Goal: Use online tool/utility: Use online tool/utility

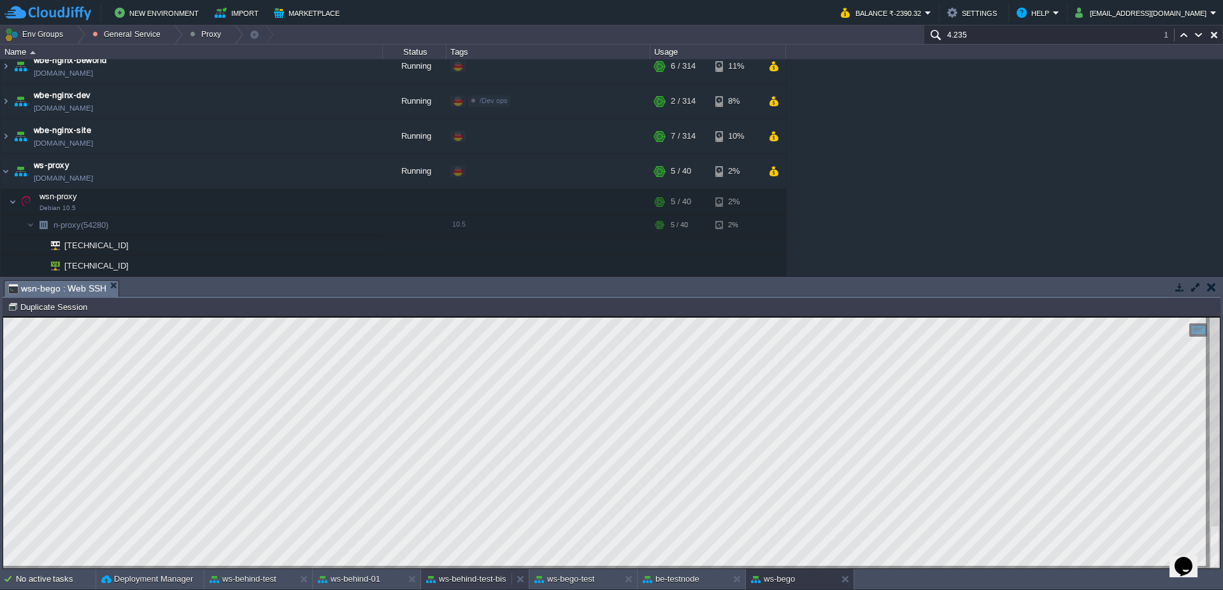
click at [480, 578] on button "ws-behind-test-bis" at bounding box center [466, 579] width 80 height 13
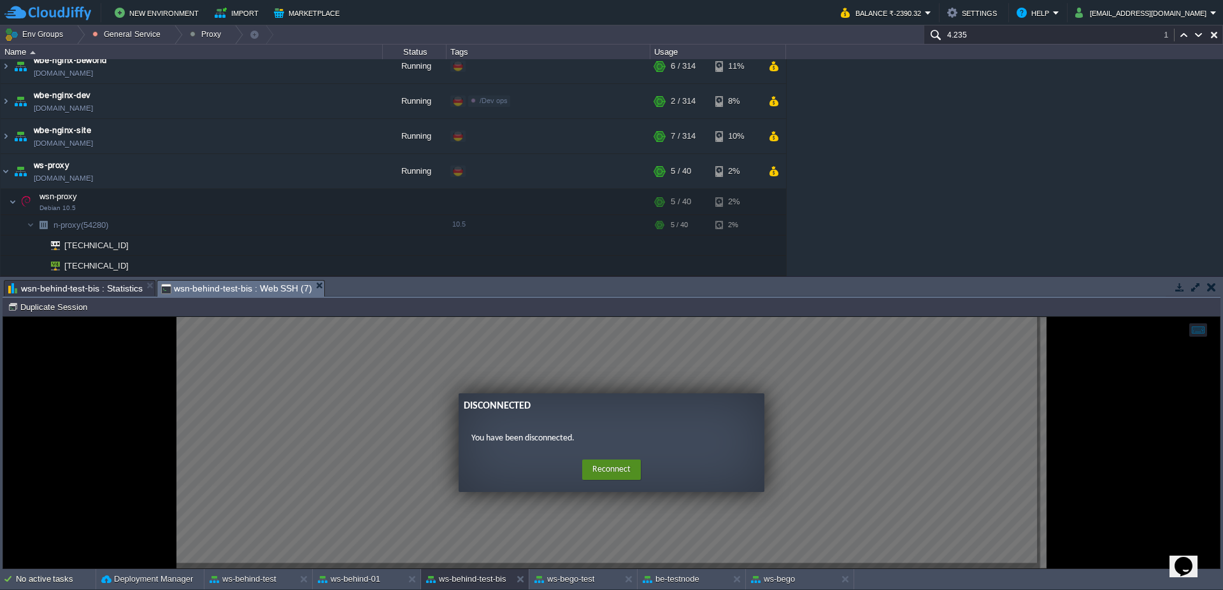
click at [633, 468] on button "Reconnect" at bounding box center [611, 470] width 59 height 20
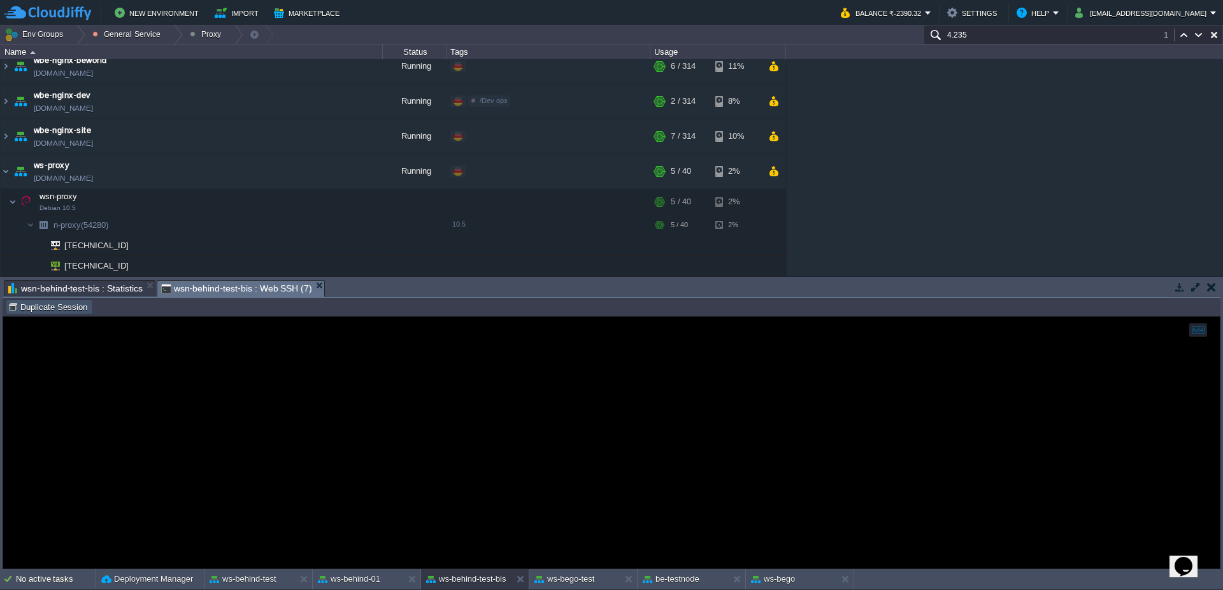
click at [40, 307] on button "Duplicate Session" at bounding box center [49, 306] width 83 height 11
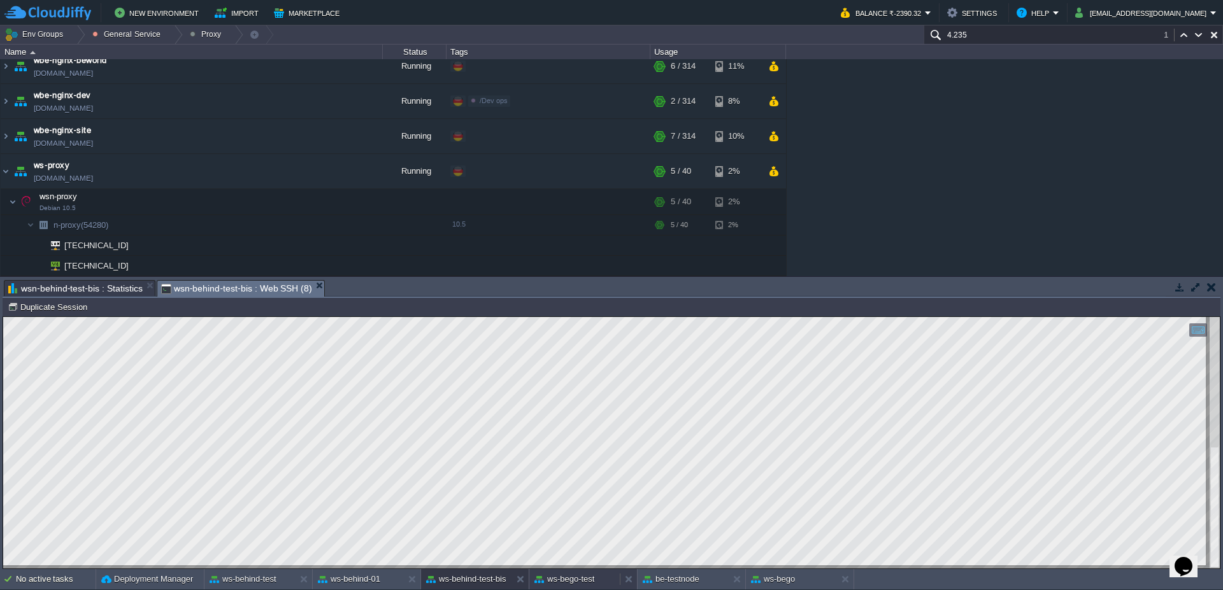
click at [601, 580] on div "ws-bego-test" at bounding box center [574, 579] width 90 height 20
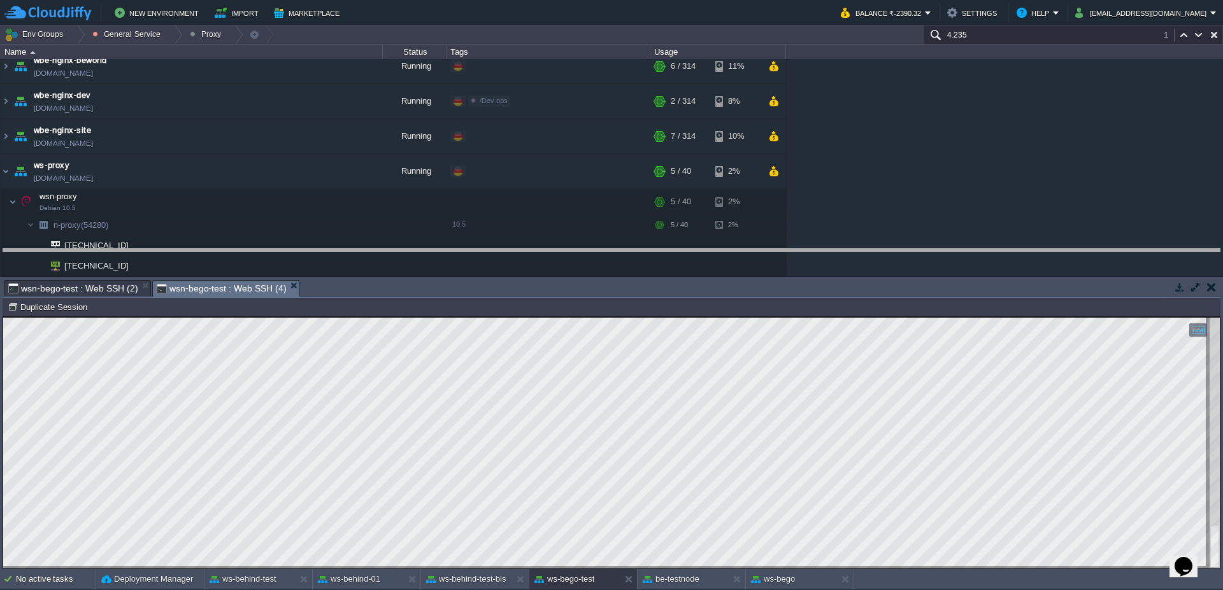
drag, startPoint x: 661, startPoint y: 282, endPoint x: 666, endPoint y: 241, distance: 41.0
click at [666, 241] on body "New Environment Import Marketplace Bonus ₹0.00 Upgrade Account Balance ₹-2390.3…" at bounding box center [611, 295] width 1223 height 590
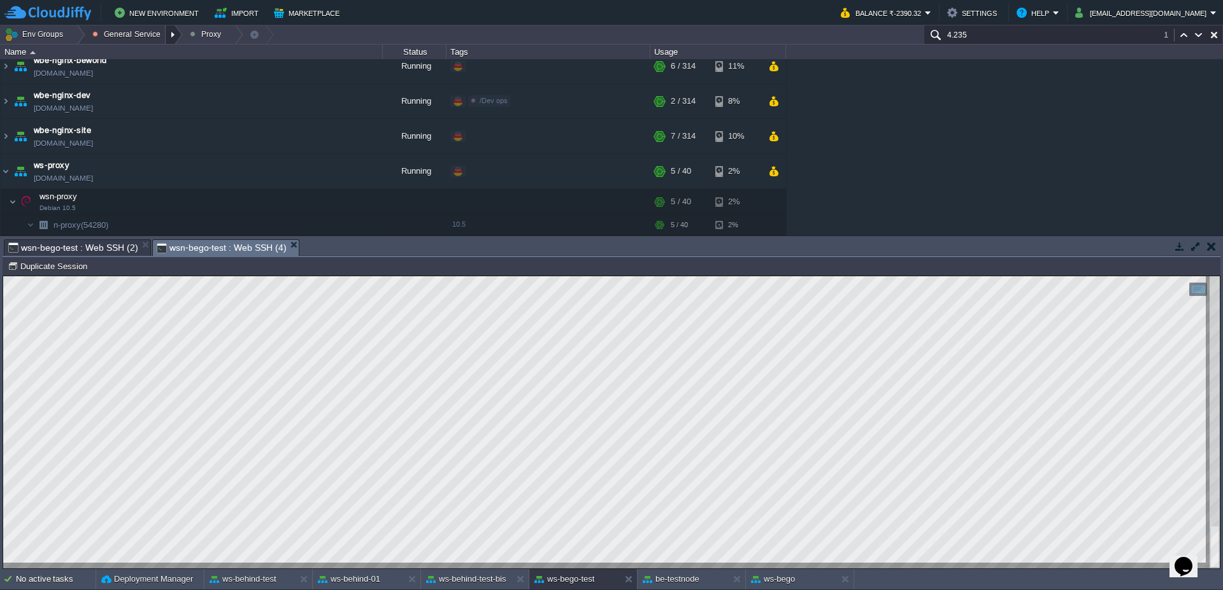
click at [171, 34] on div at bounding box center [174, 34] width 17 height 18
click at [76, 31] on div at bounding box center [76, 34] width 17 height 18
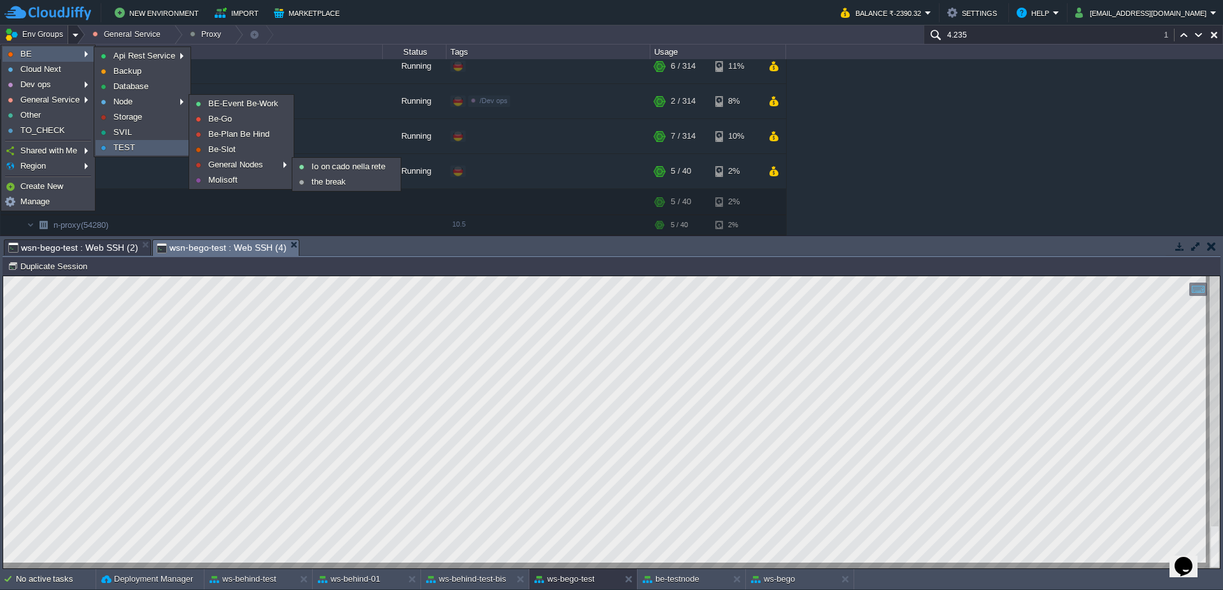
click at [123, 148] on span "TEST" at bounding box center [124, 148] width 22 height 10
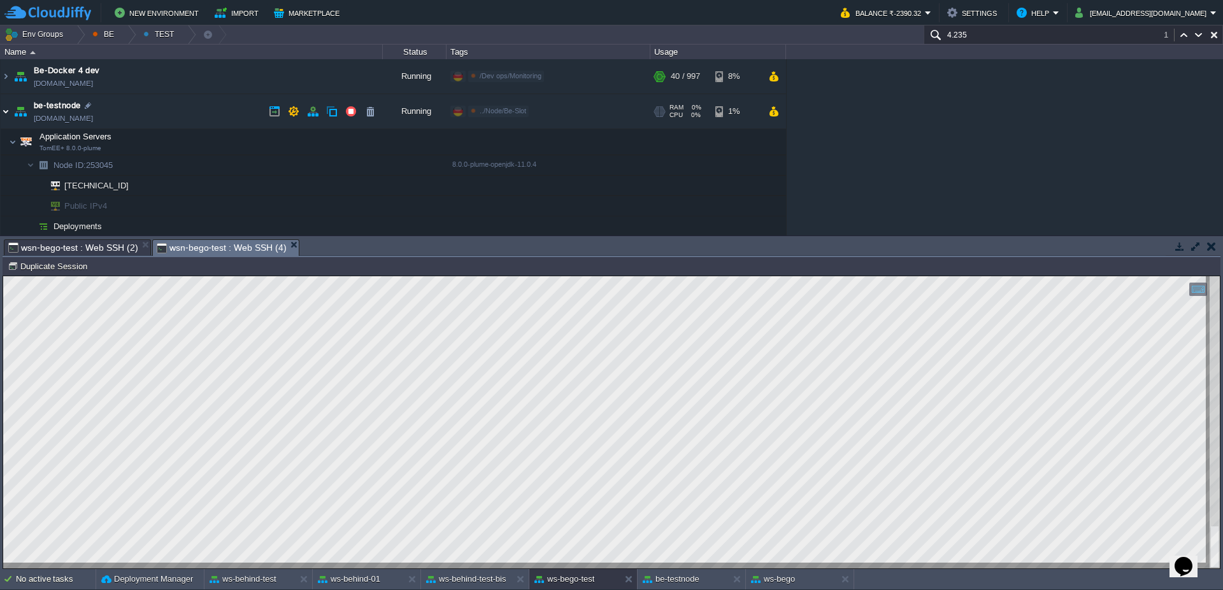
click at [1, 117] on img at bounding box center [6, 111] width 10 height 34
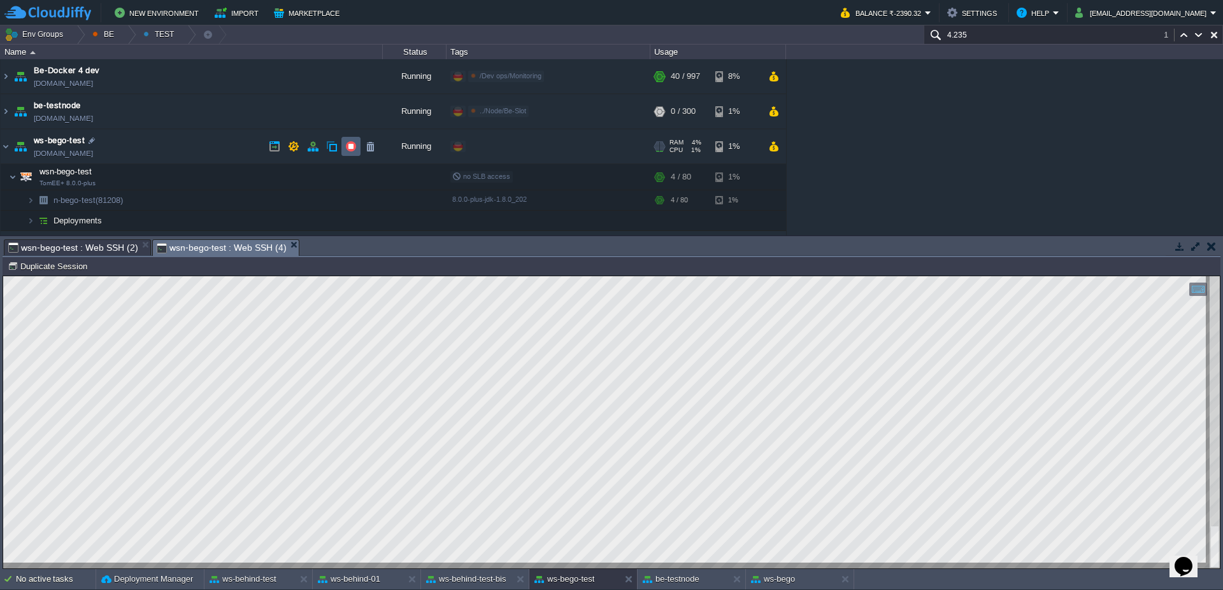
click at [358, 145] on td at bounding box center [350, 146] width 19 height 19
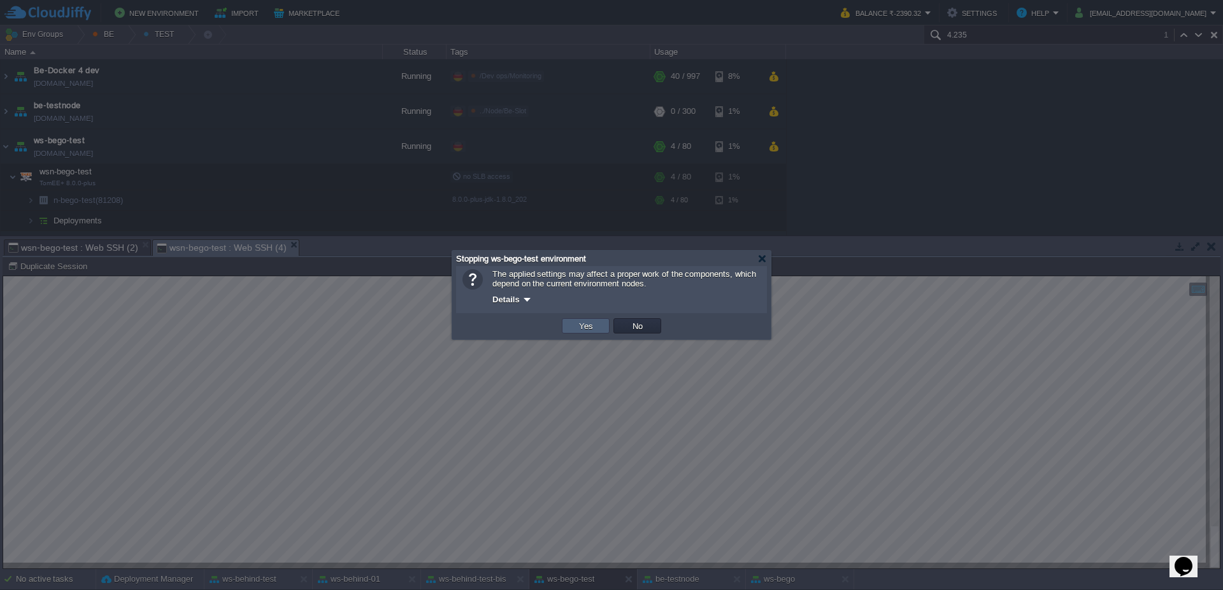
click at [587, 327] on button "Yes" at bounding box center [586, 325] width 22 height 11
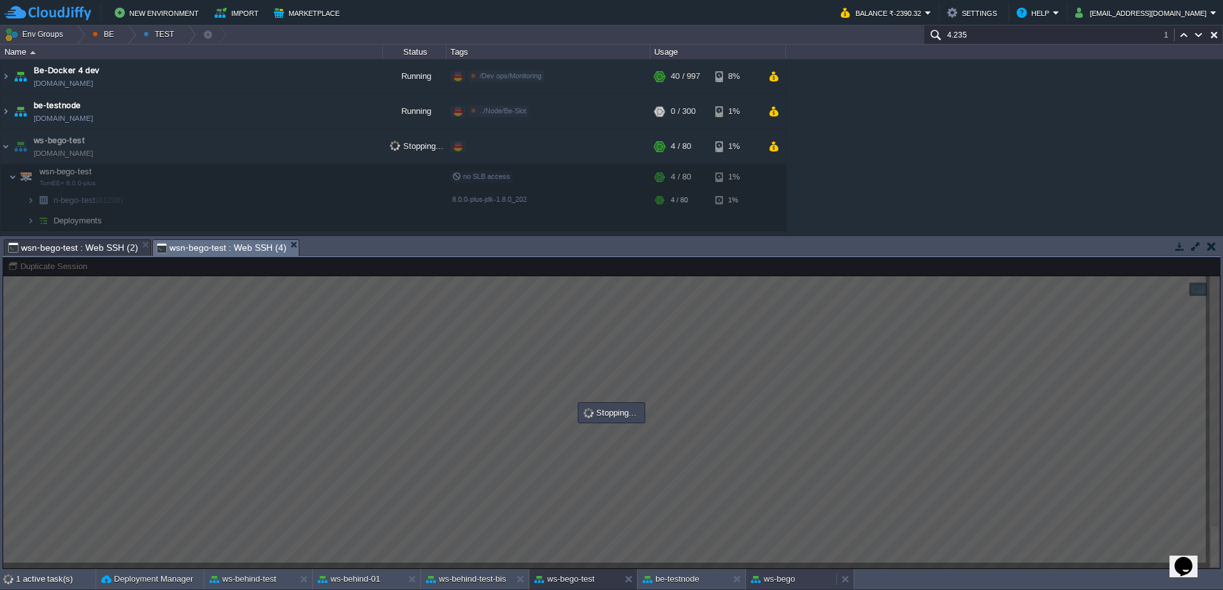
click at [797, 585] on div "ws-bego" at bounding box center [791, 579] width 90 height 20
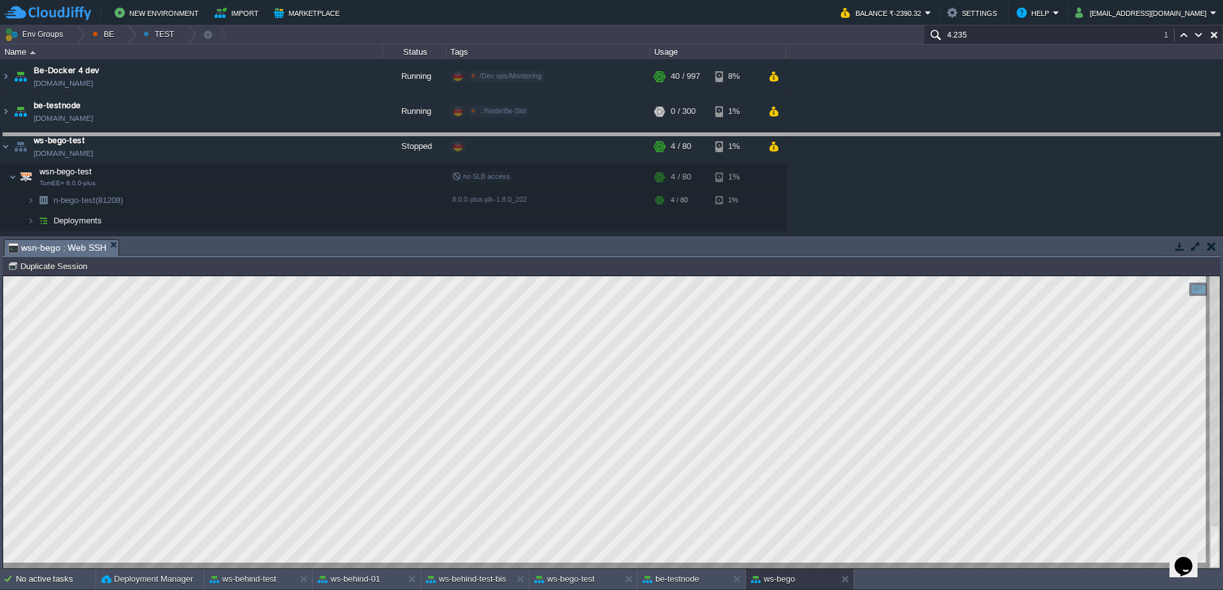
drag, startPoint x: 368, startPoint y: 248, endPoint x: 359, endPoint y: 25, distance: 223.8
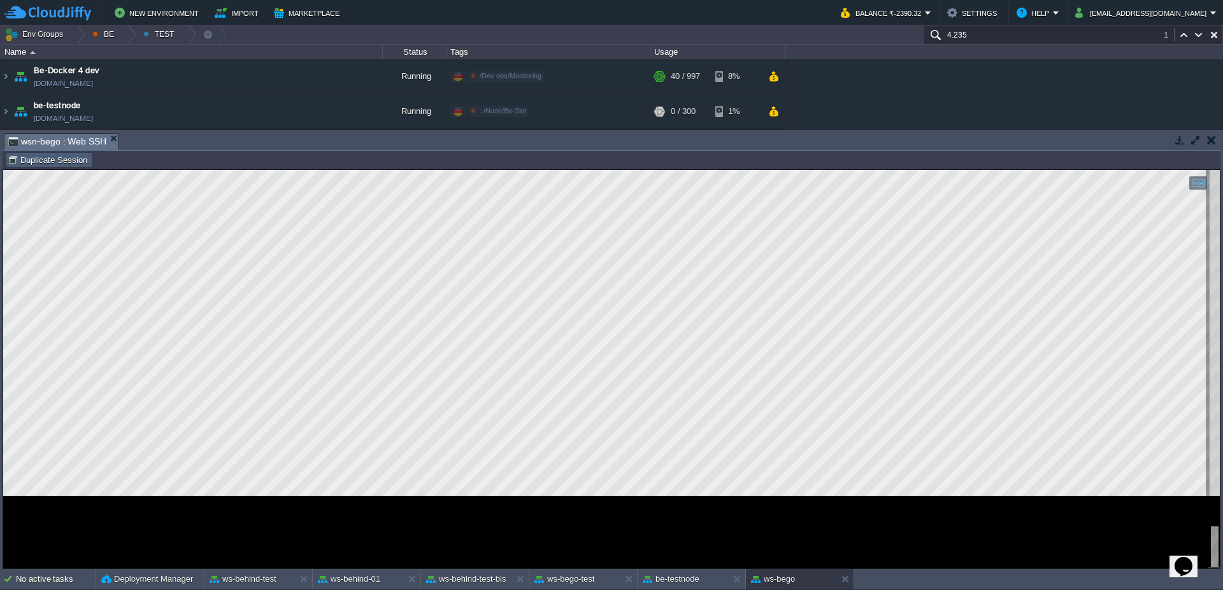
click at [52, 166] on td "Duplicate Session" at bounding box center [49, 159] width 87 height 15
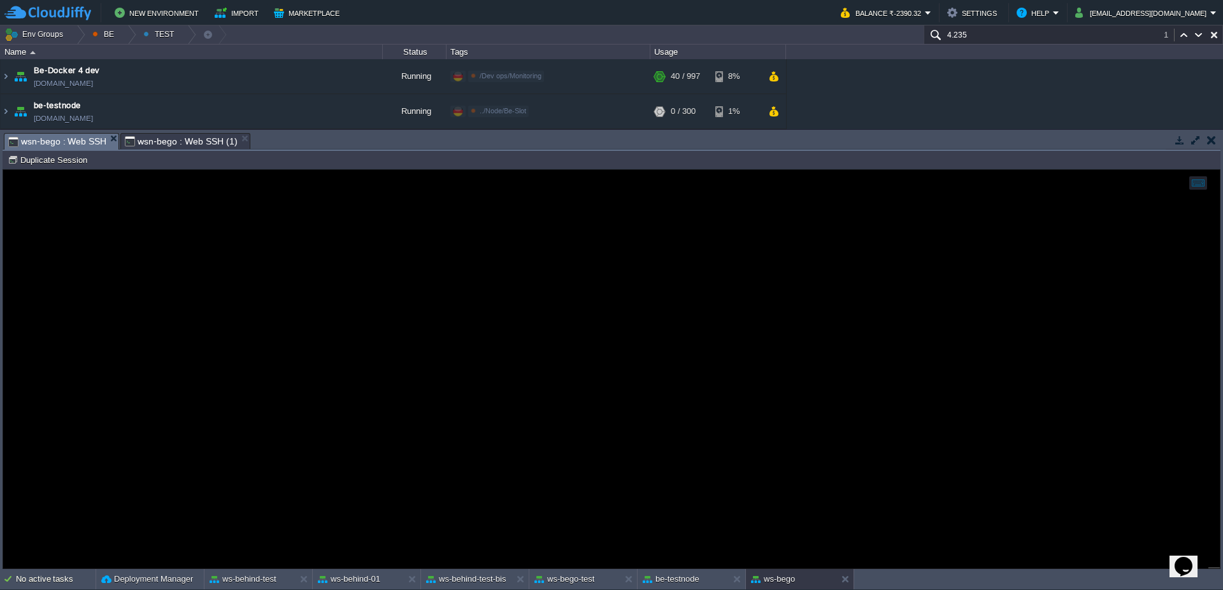
click at [68, 142] on span "wsn-bego : Web SSH" at bounding box center [57, 142] width 98 height 16
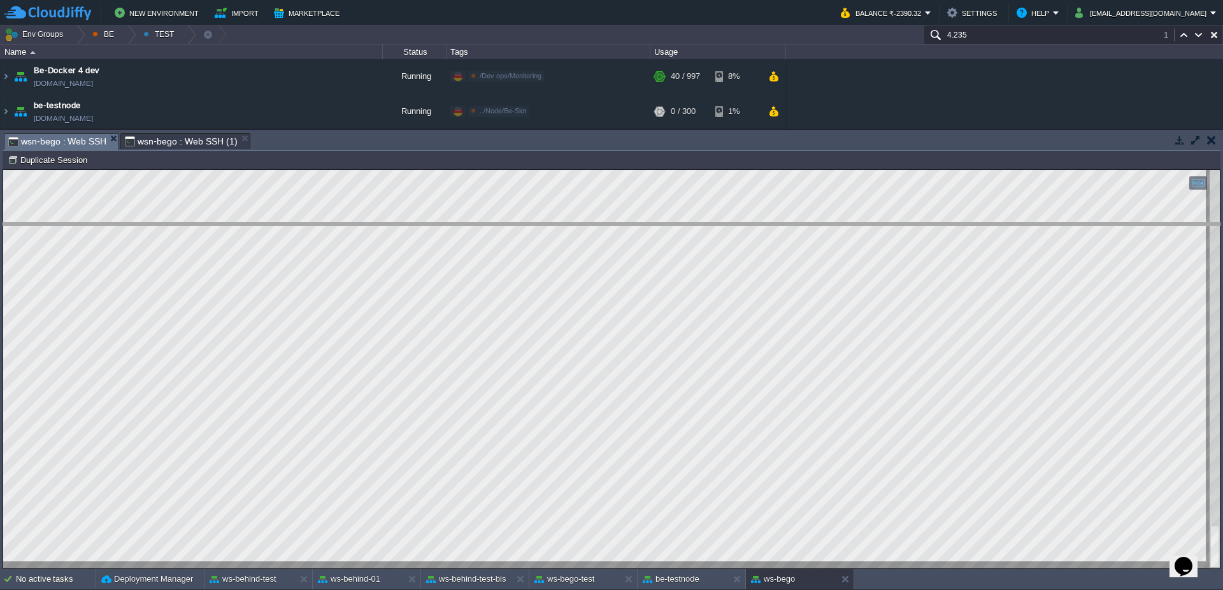
drag, startPoint x: 448, startPoint y: 139, endPoint x: 453, endPoint y: 229, distance: 89.9
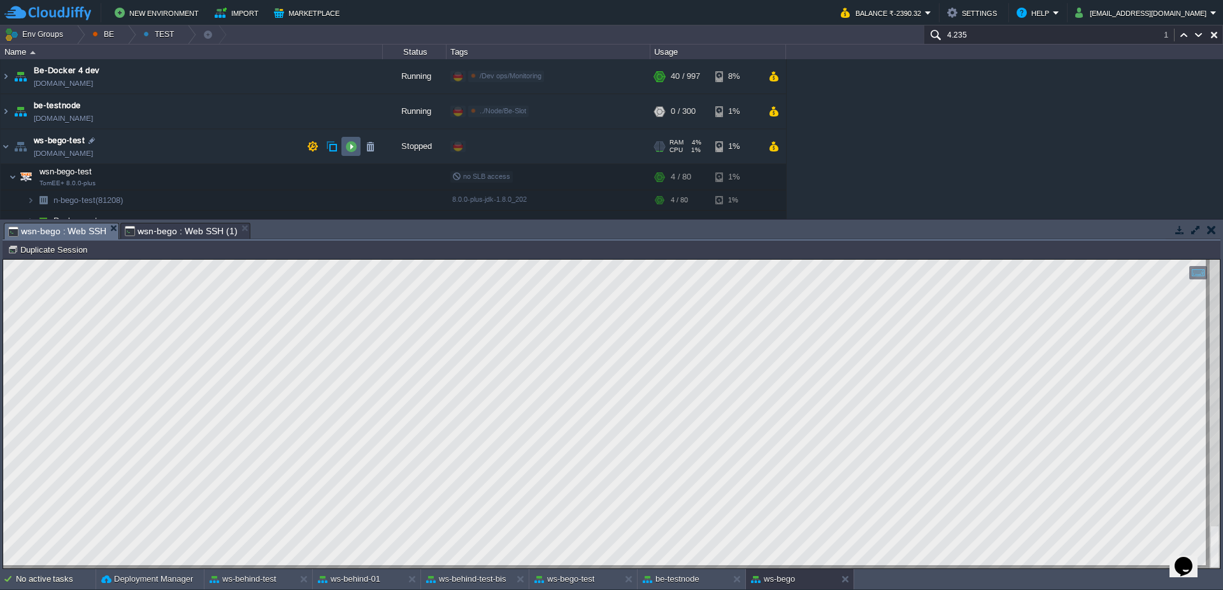
click at [347, 152] on td at bounding box center [350, 146] width 19 height 19
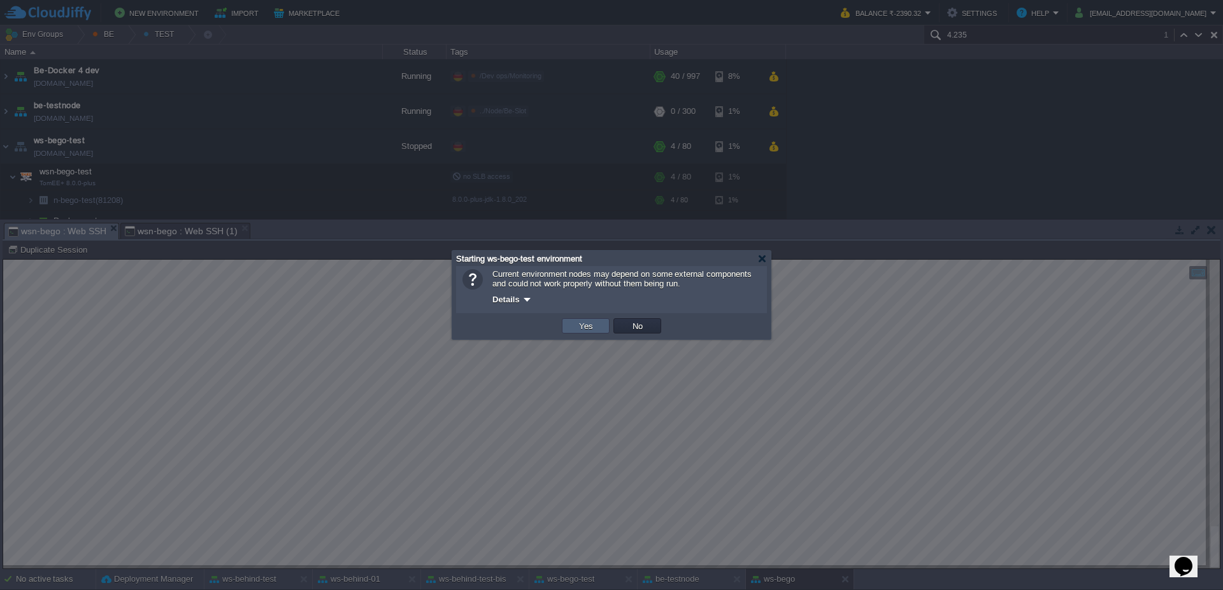
click at [576, 328] on button "Yes" at bounding box center [586, 325] width 22 height 11
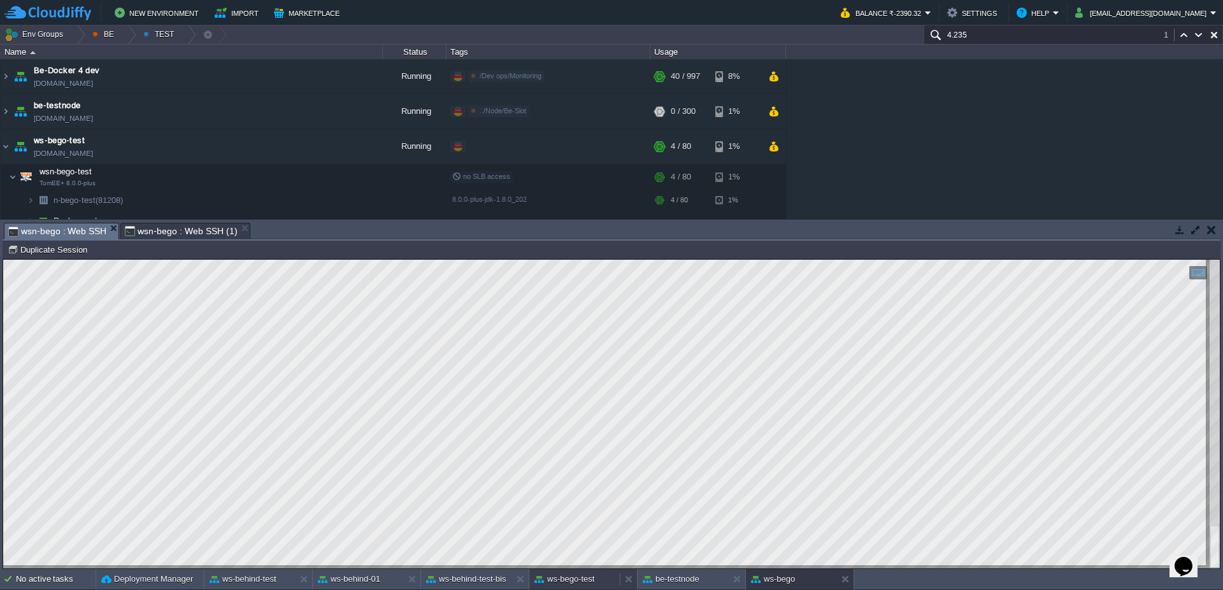
click at [583, 588] on div "ws-bego-test" at bounding box center [574, 579] width 90 height 20
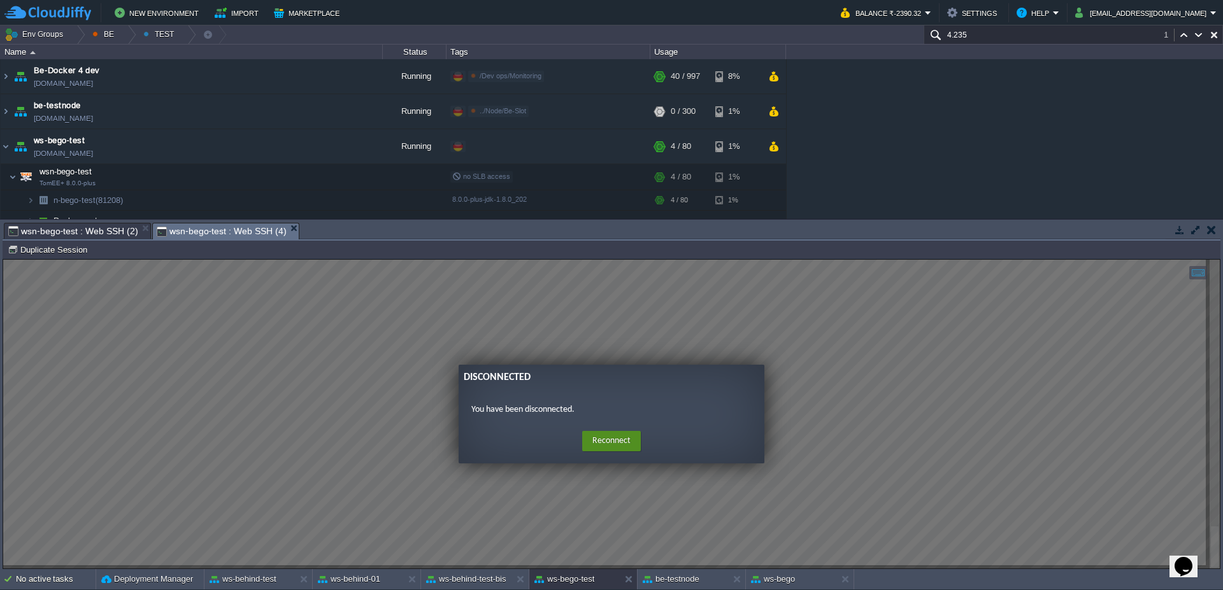
click at [619, 437] on button "Reconnect" at bounding box center [611, 441] width 59 height 20
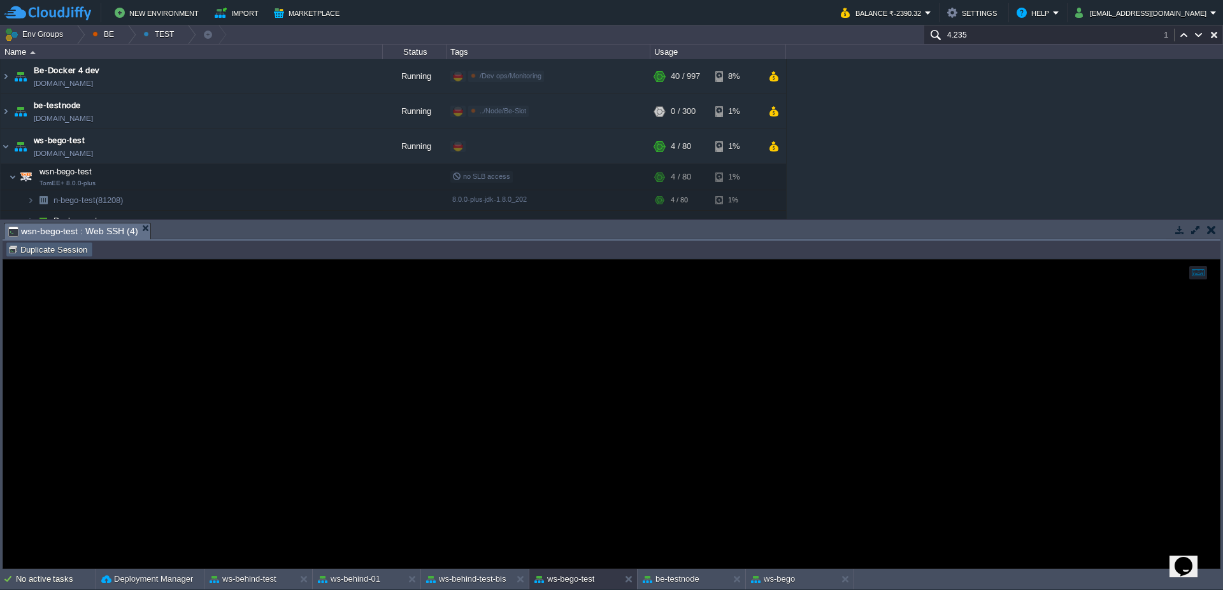
click at [38, 253] on button "Duplicate Session" at bounding box center [49, 249] width 83 height 11
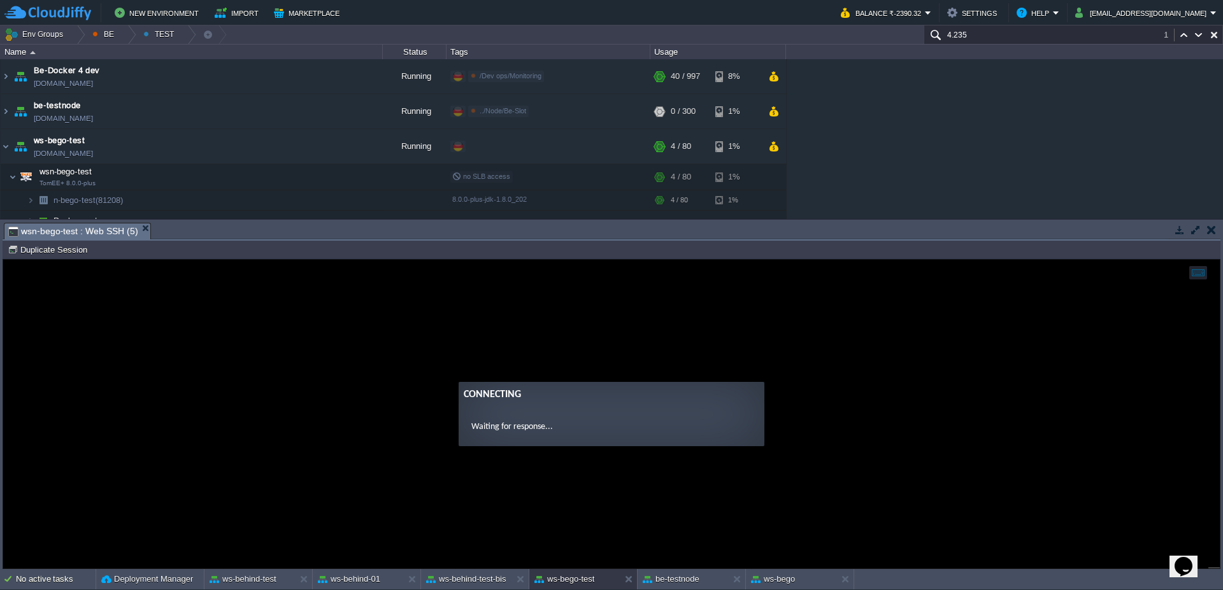
click at [354, 590] on div "No active tasks Deployment Manager ws-behind-test ws-behind-01 ws-behind-test-b…" at bounding box center [611, 579] width 1223 height 21
click at [386, 580] on div "ws-behind-01" at bounding box center [358, 579] width 90 height 20
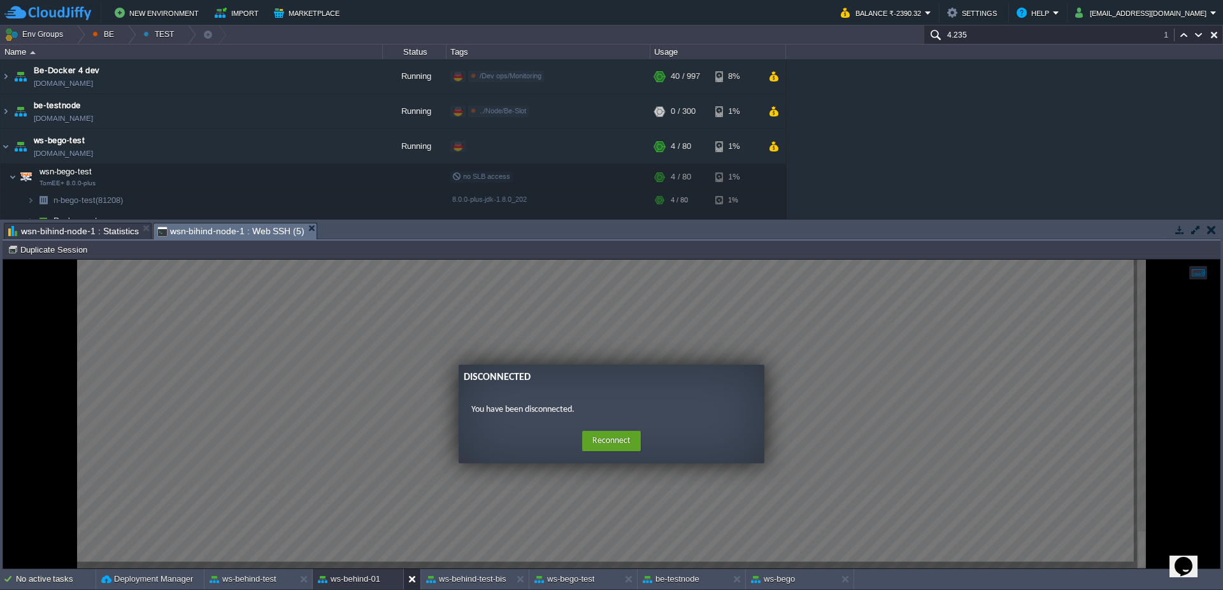
click at [409, 582] on button at bounding box center [414, 579] width 13 height 13
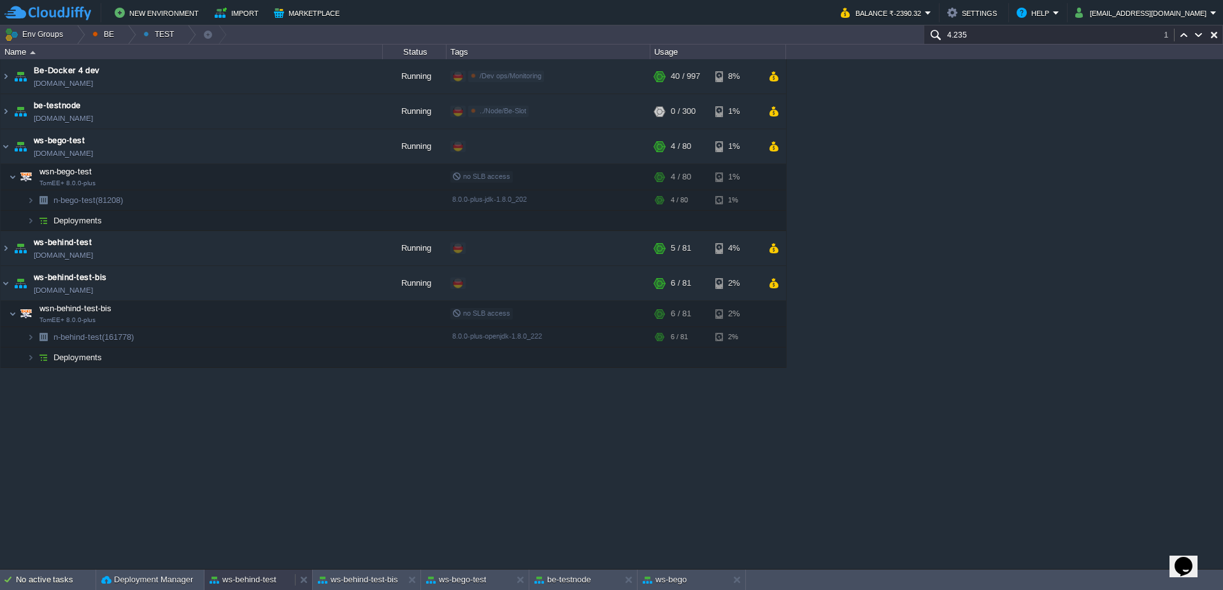
click at [261, 587] on div "ws-behind-test" at bounding box center [249, 580] width 90 height 20
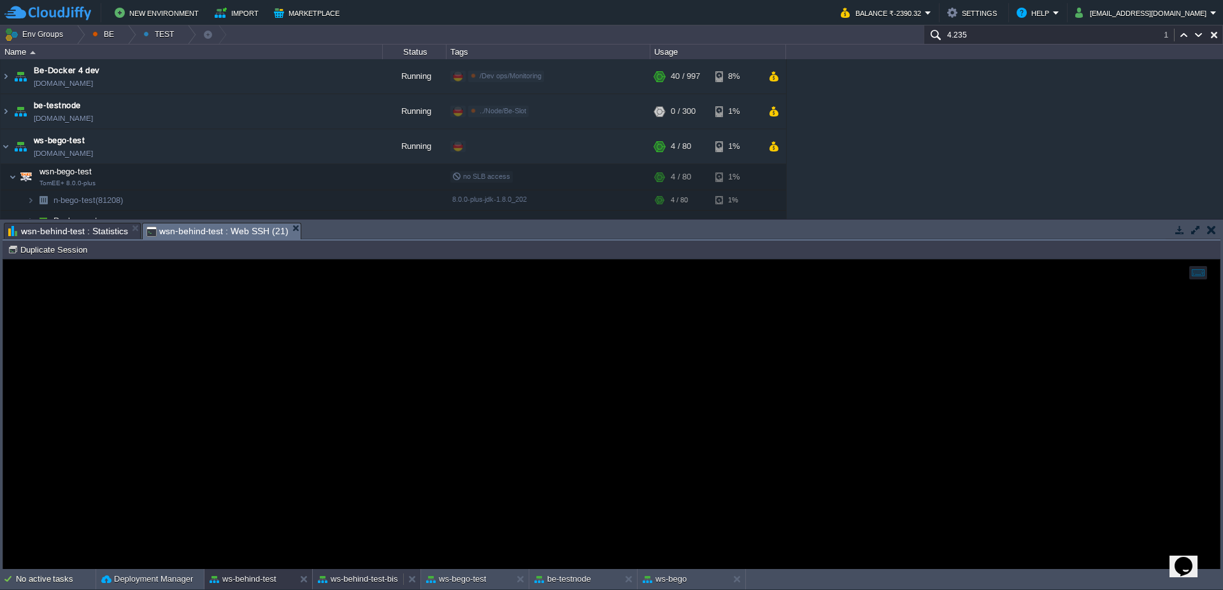
click at [357, 586] on div "ws-behind-test-bis" at bounding box center [358, 579] width 90 height 20
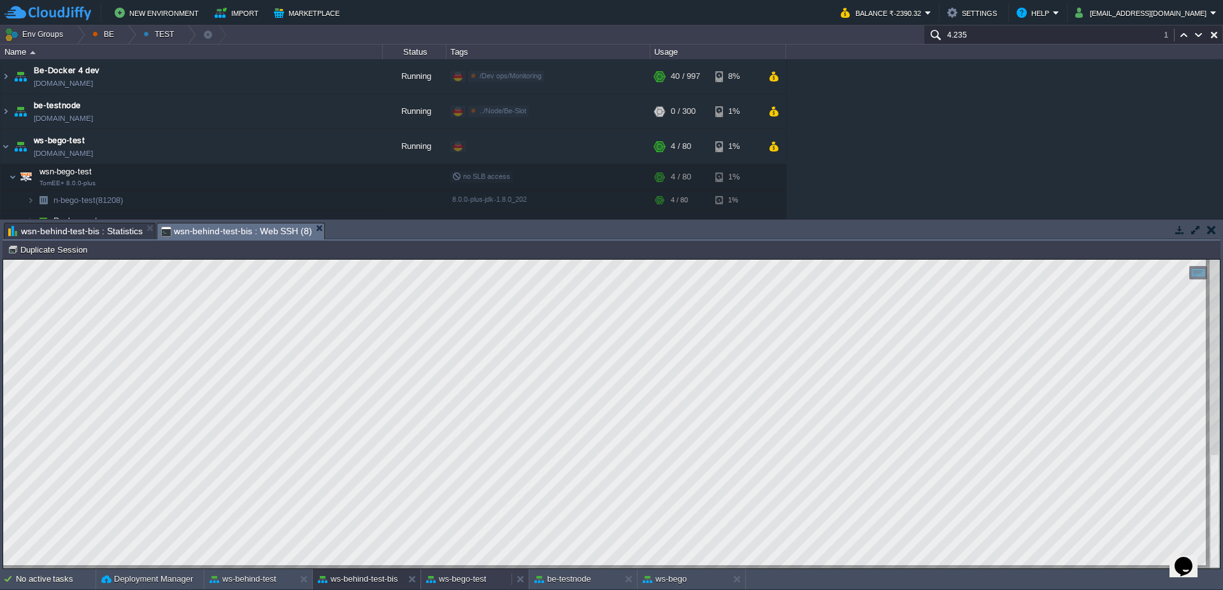
click at [490, 576] on div "ws-bego-test" at bounding box center [466, 579] width 90 height 20
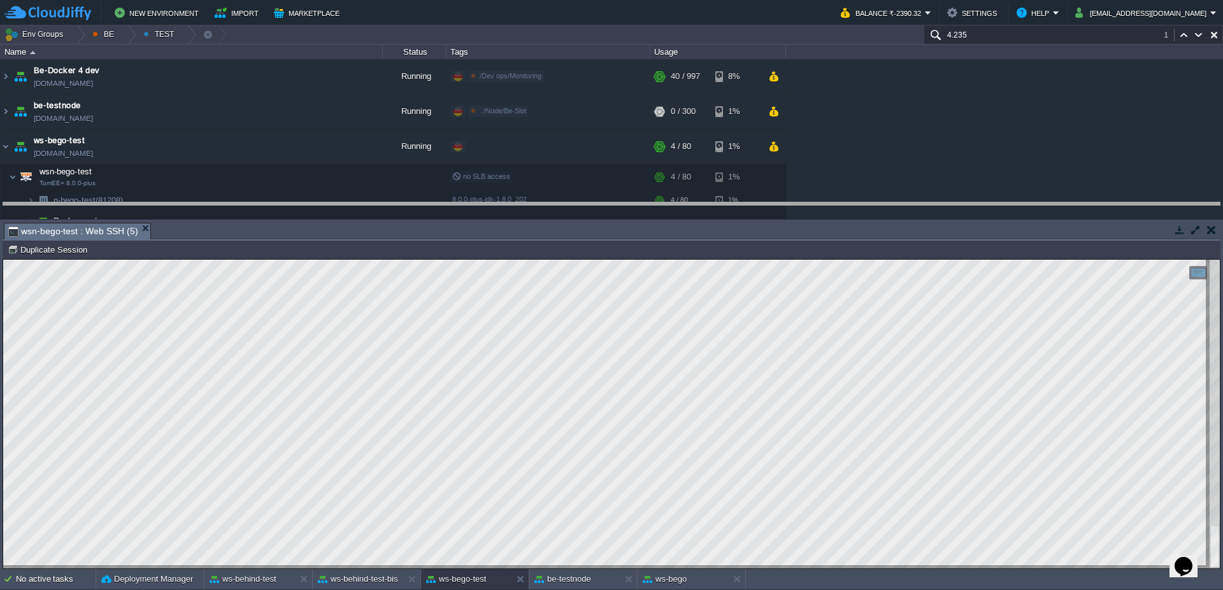
drag, startPoint x: 409, startPoint y: 233, endPoint x: 405, endPoint y: 207, distance: 26.4
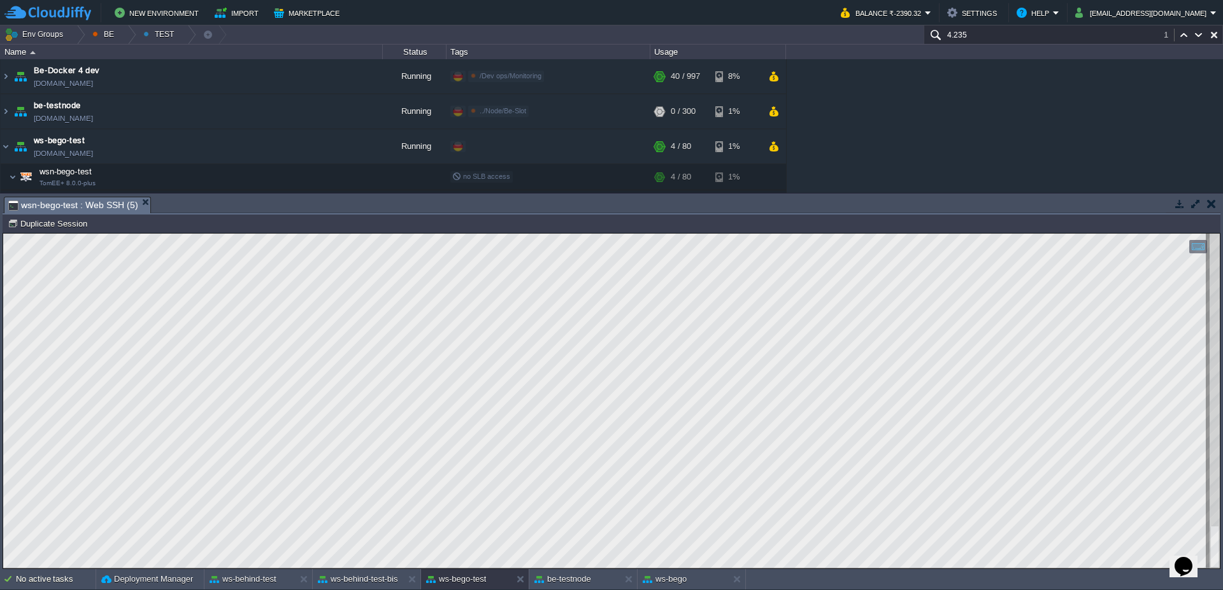
scroll to position [1, 84]
type textarea "SELECT t1.* FROM st_bordero t1 WHERE 1=1 AND t1.deleted =0 AND ( t1.mezzo =120 …"
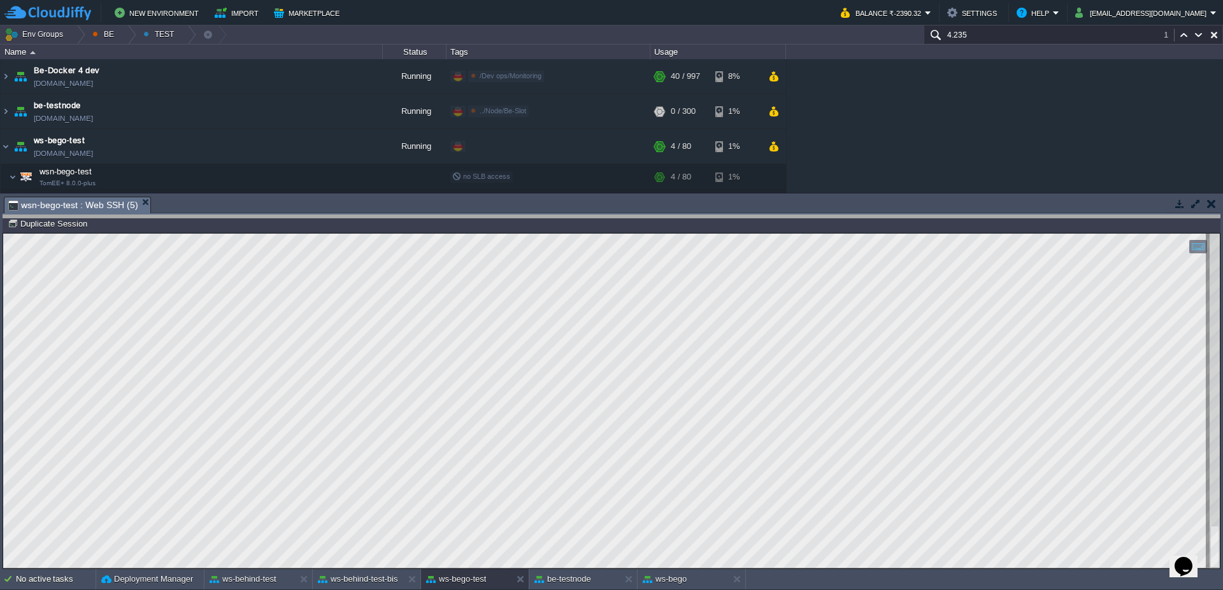
drag, startPoint x: 794, startPoint y: 210, endPoint x: 793, endPoint y: 234, distance: 24.2
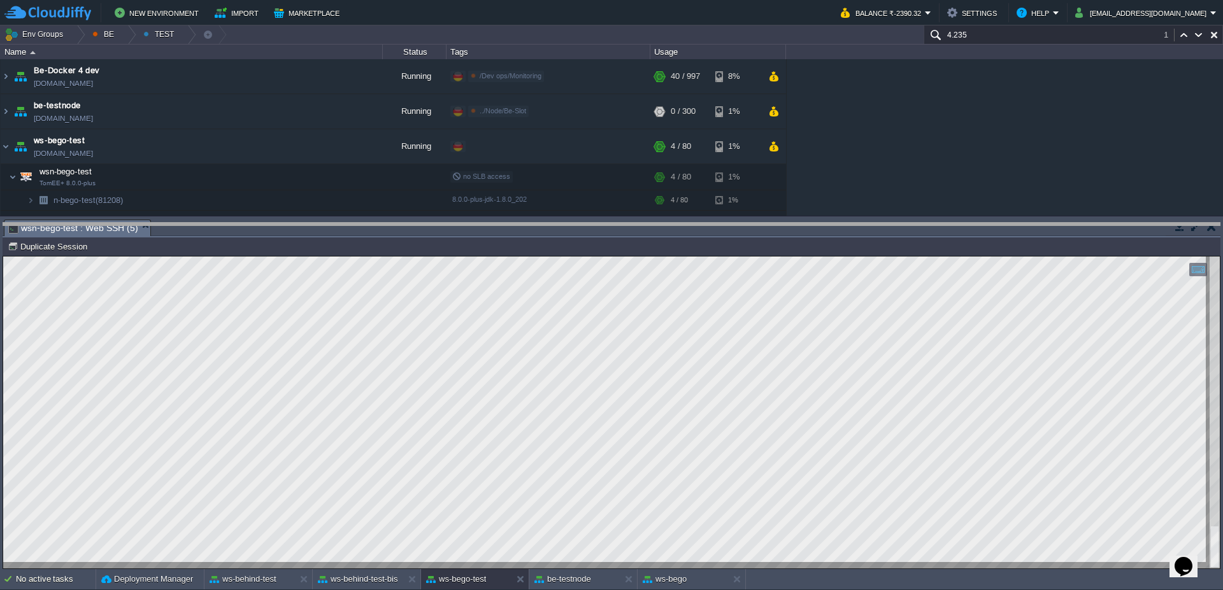
drag, startPoint x: 575, startPoint y: 231, endPoint x: 572, endPoint y: 255, distance: 25.0
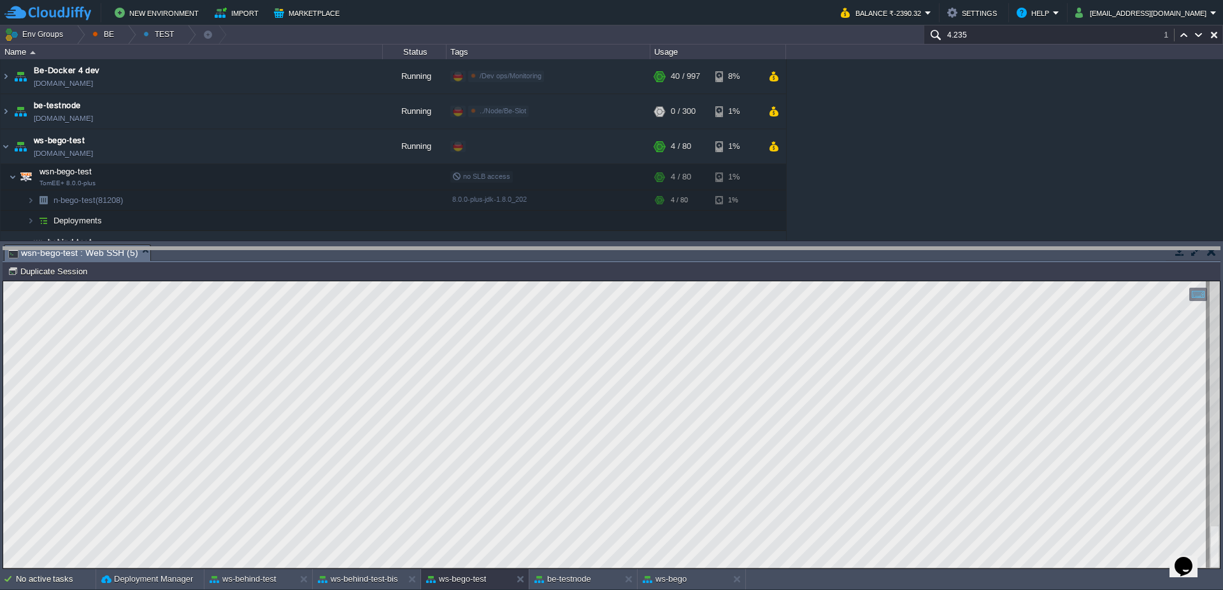
drag, startPoint x: 690, startPoint y: 252, endPoint x: 703, endPoint y: 284, distance: 34.5
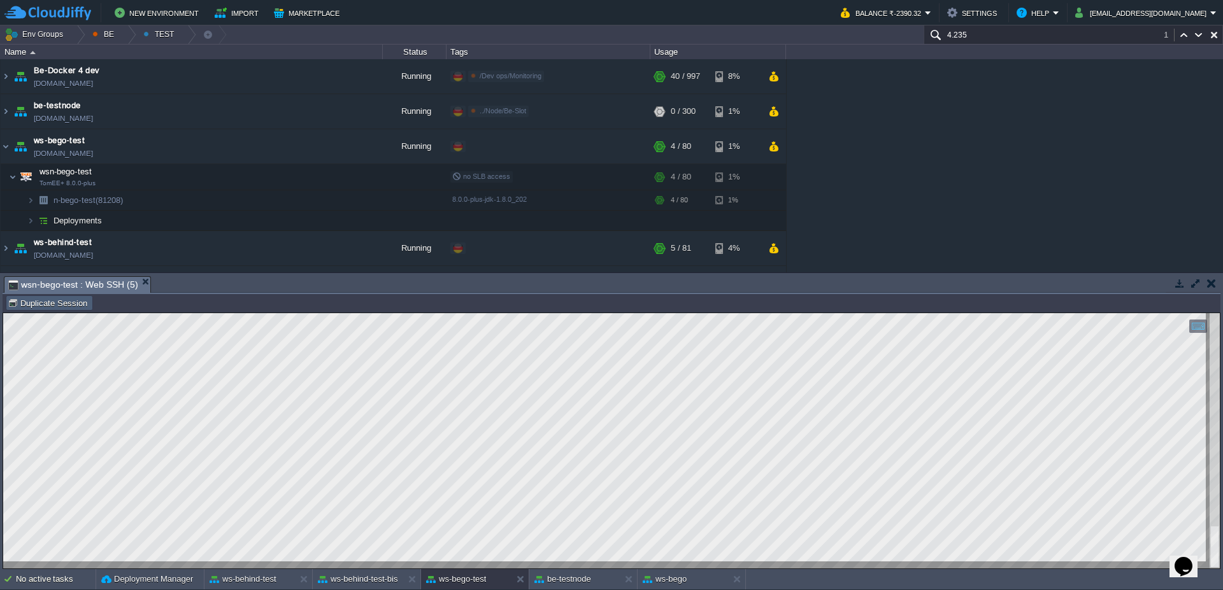
click at [52, 303] on button "Duplicate Session" at bounding box center [49, 302] width 83 height 11
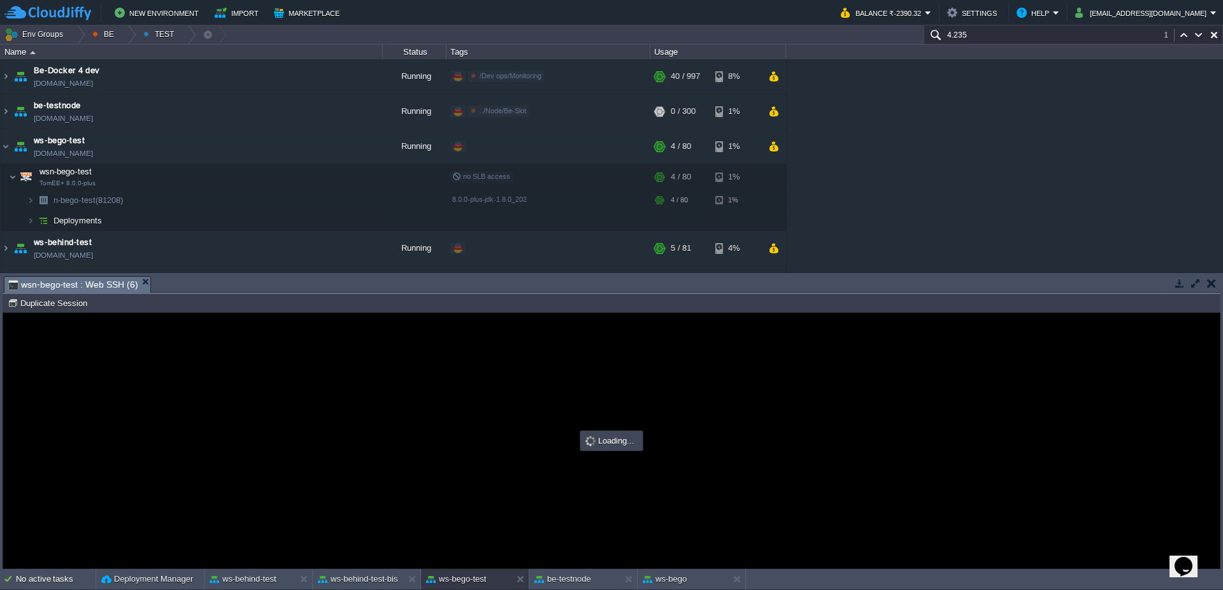
scroll to position [0, 0]
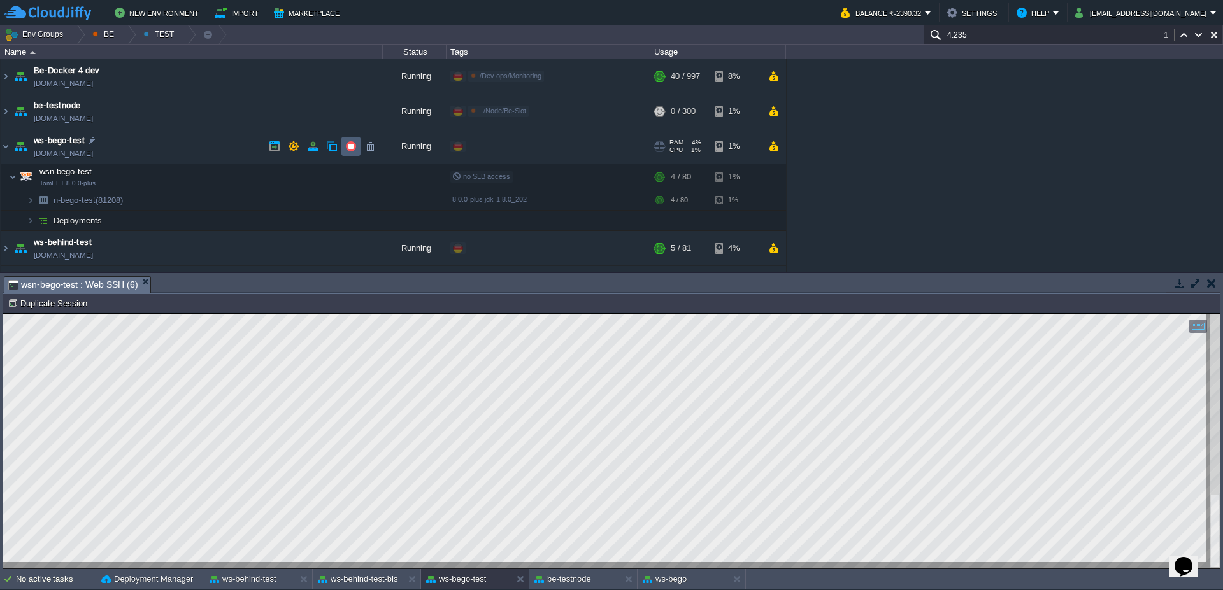
click at [350, 154] on td at bounding box center [350, 146] width 19 height 19
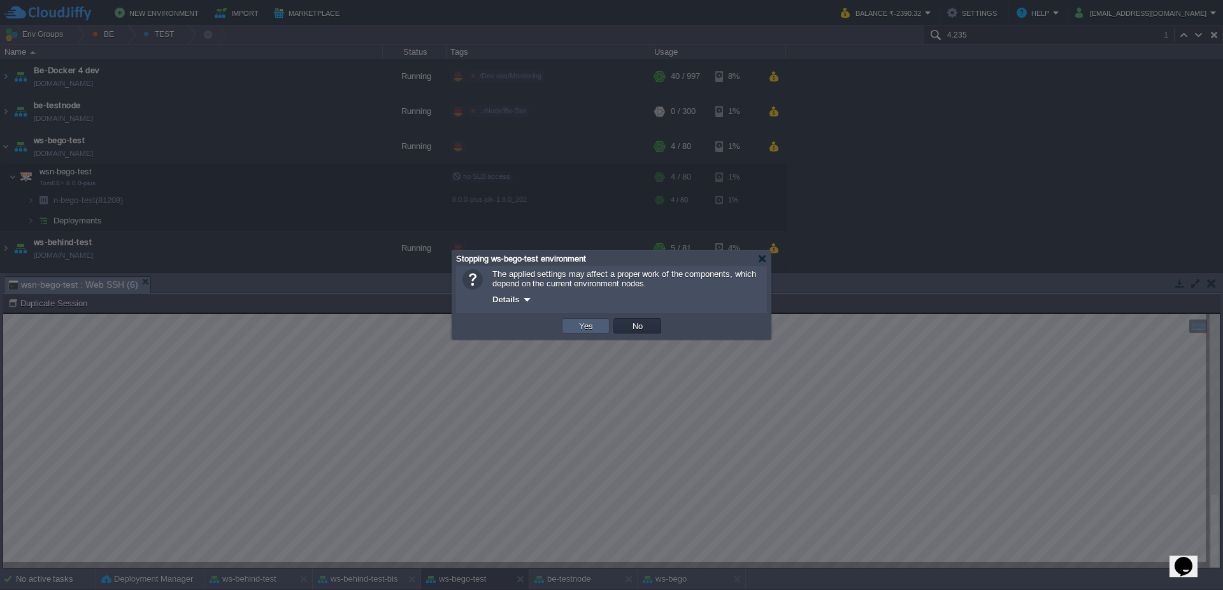
click at [593, 328] on button "Yes" at bounding box center [586, 325] width 22 height 11
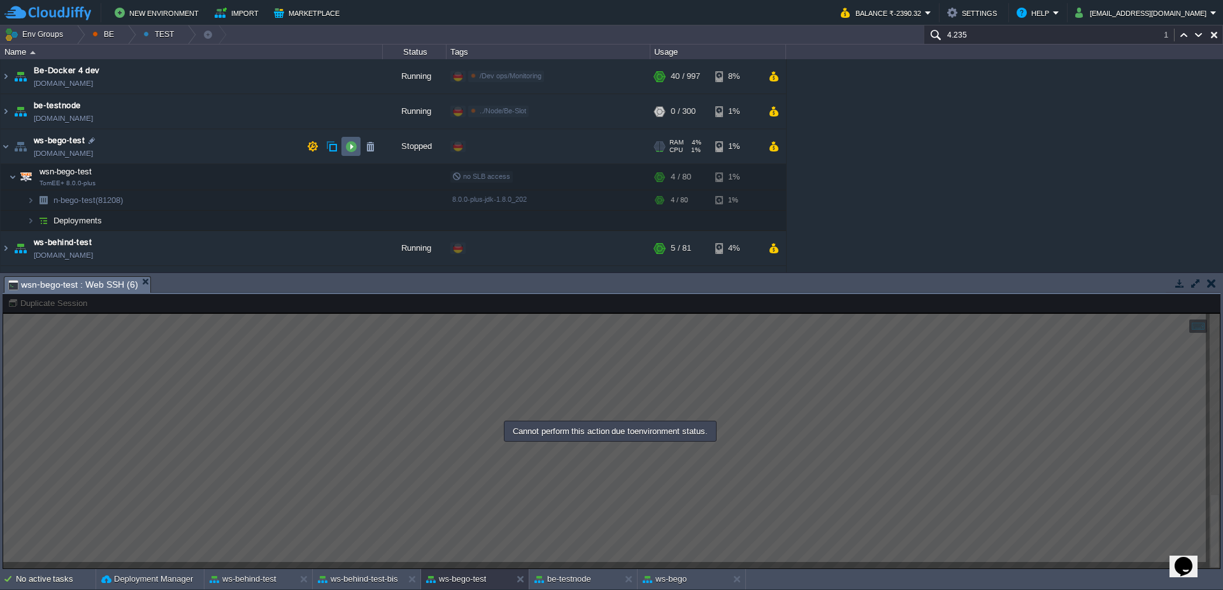
click at [354, 143] on button "button" at bounding box center [350, 146] width 11 height 11
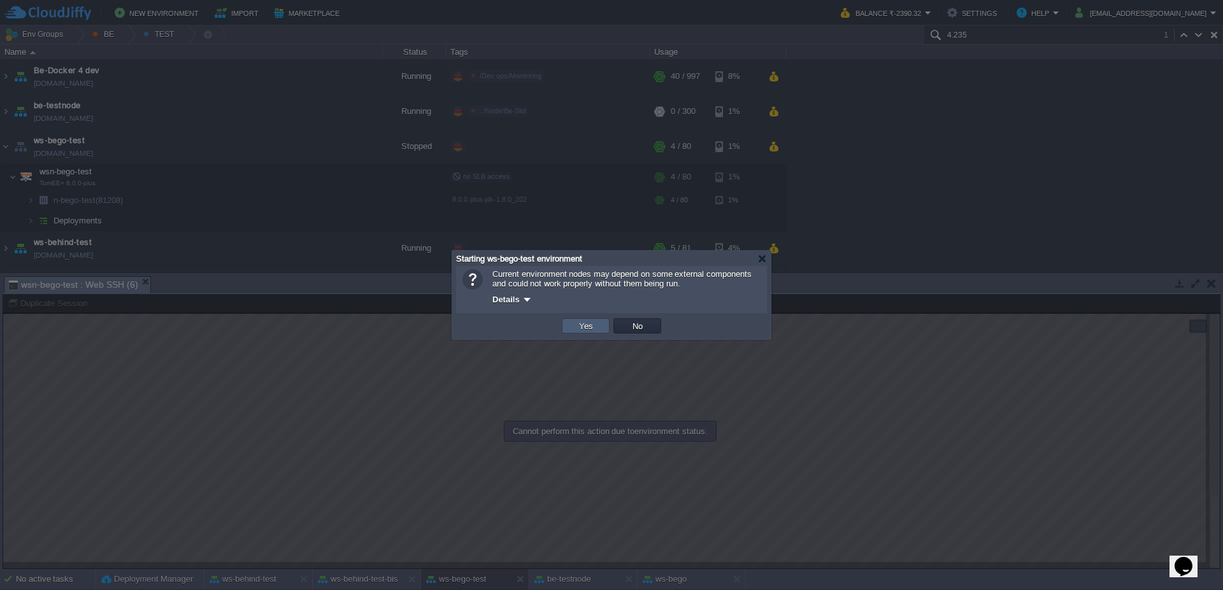
click at [587, 328] on button "Yes" at bounding box center [586, 325] width 22 height 11
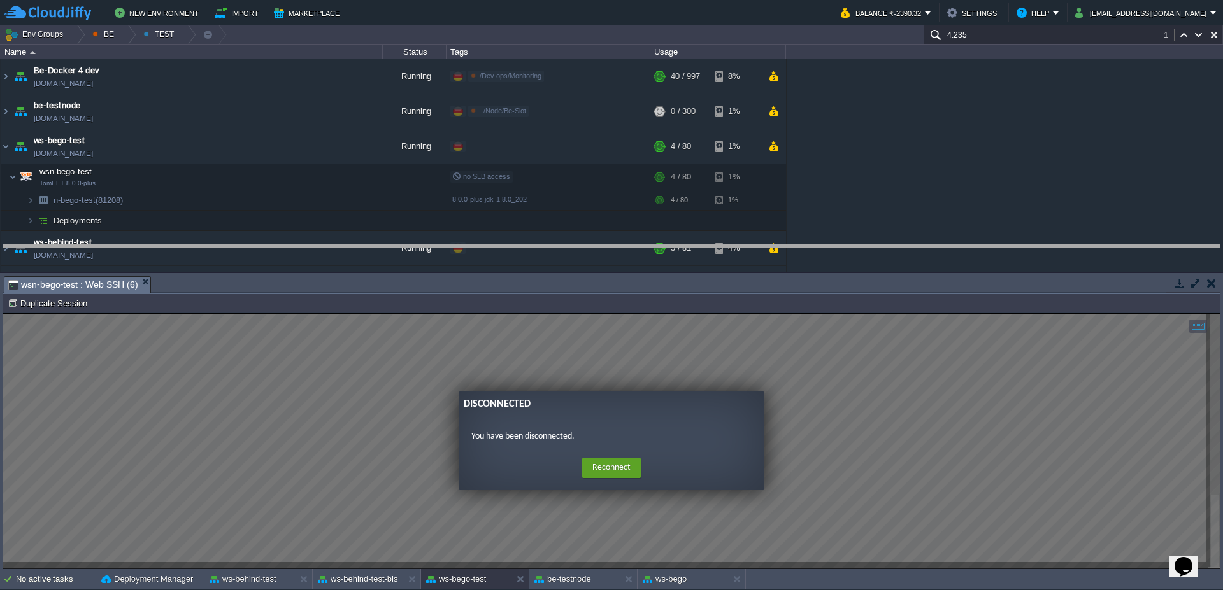
drag, startPoint x: 248, startPoint y: 283, endPoint x: 122, endPoint y: 12, distance: 298.7
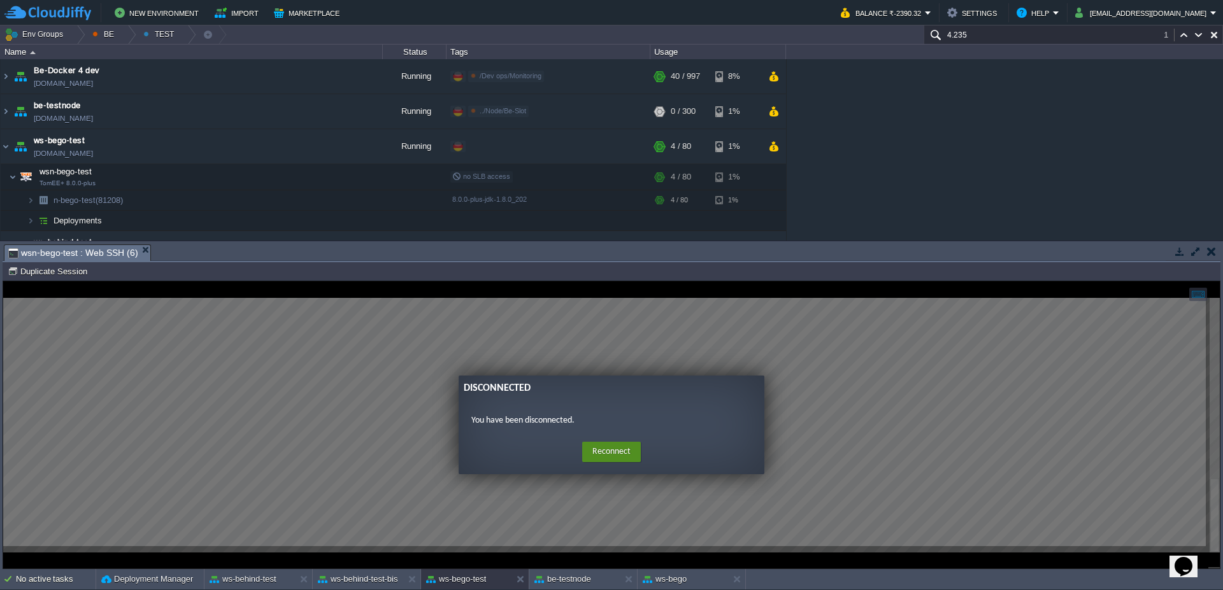
click at [596, 455] on button "Reconnect" at bounding box center [611, 452] width 59 height 20
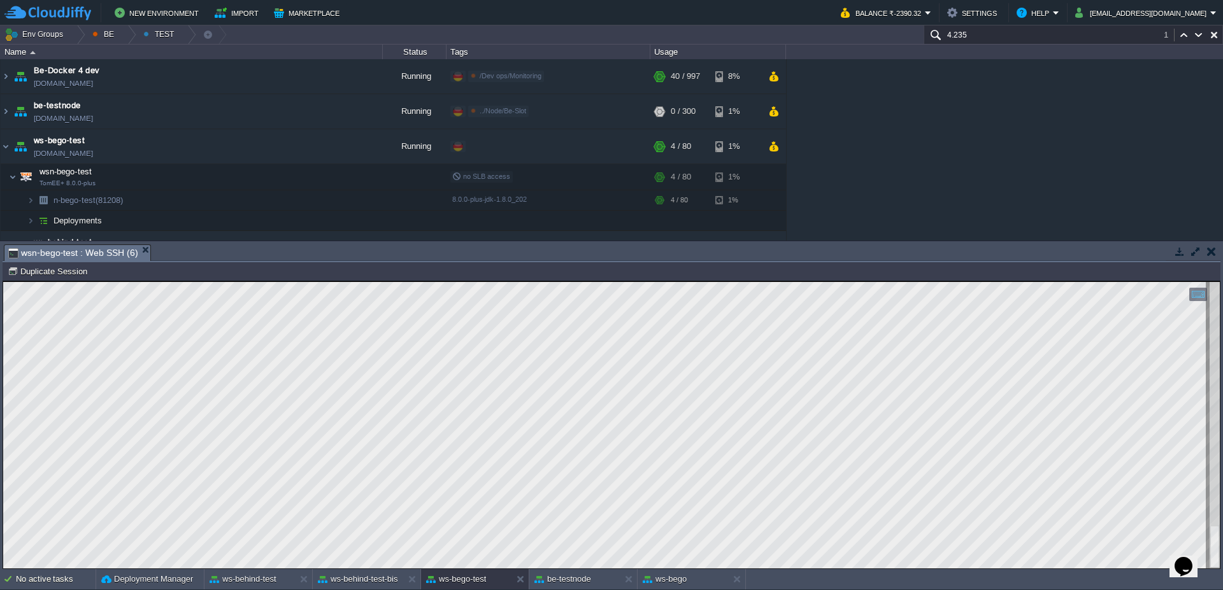
scroll to position [10, 357]
type textarea "indIncrepementPos"
